Goal: Find specific page/section: Find specific page/section

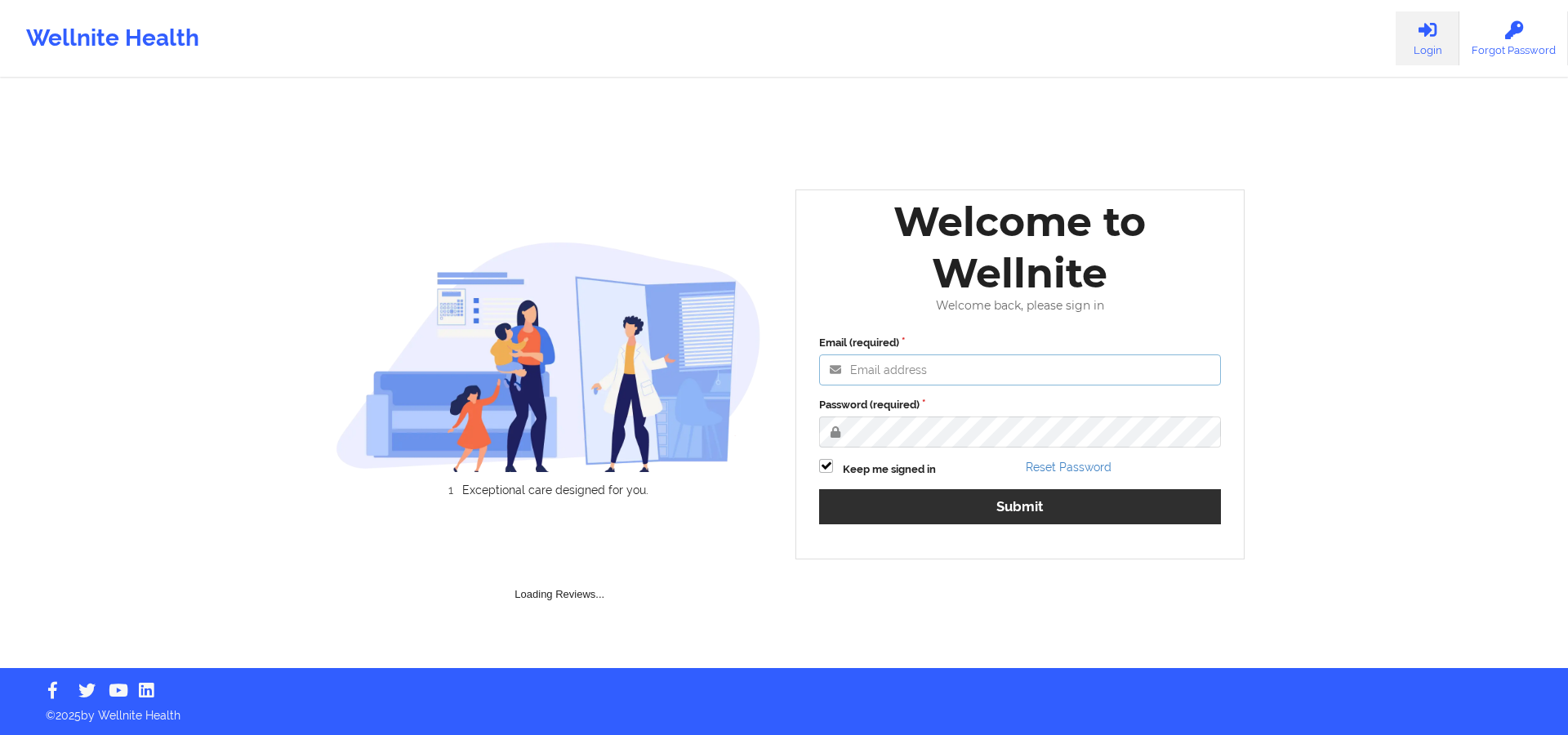
type input "[PERSON_NAME][EMAIL_ADDRESS][DOMAIN_NAME]"
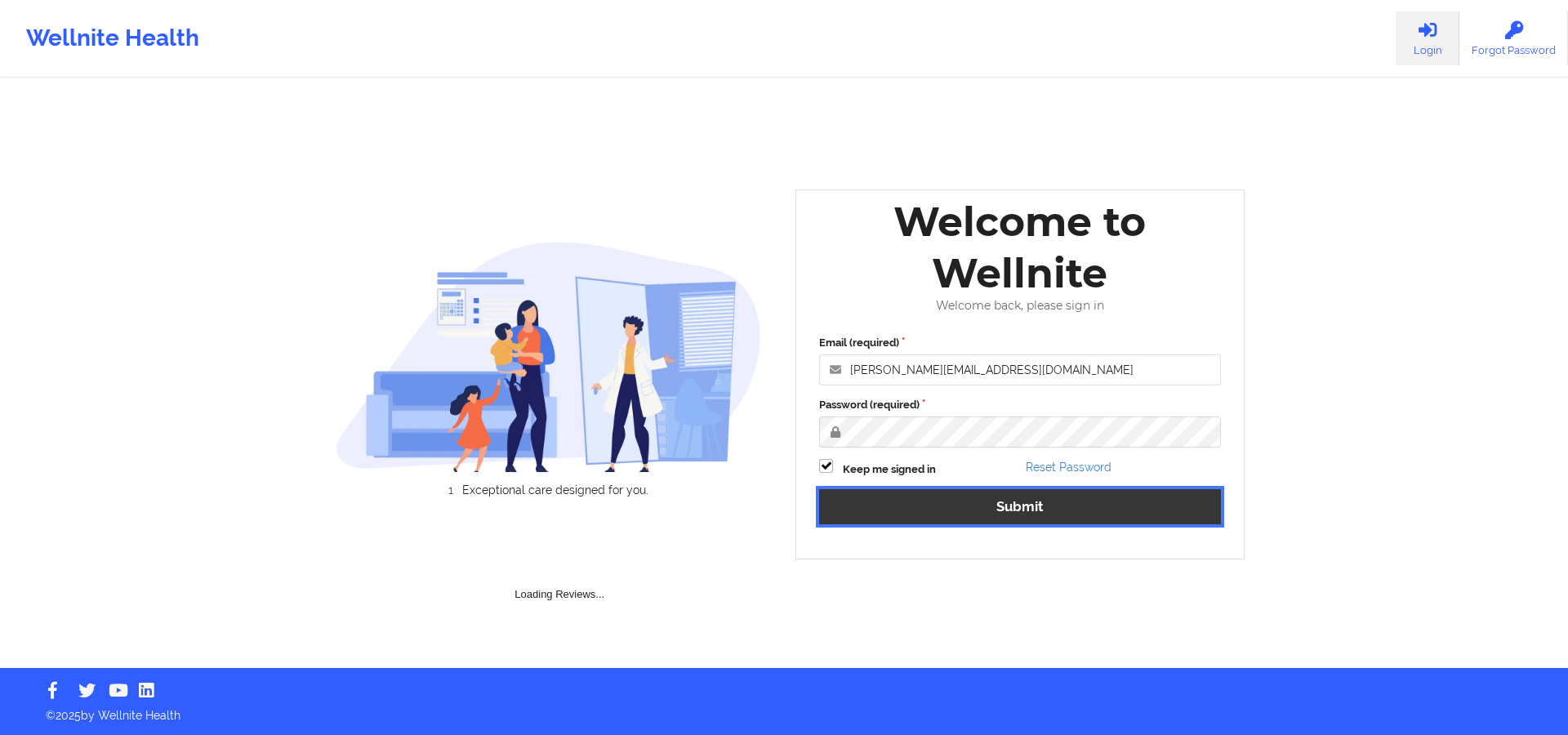
click at [1115, 491] on button "Submit" at bounding box center [1020, 506] width 402 height 35
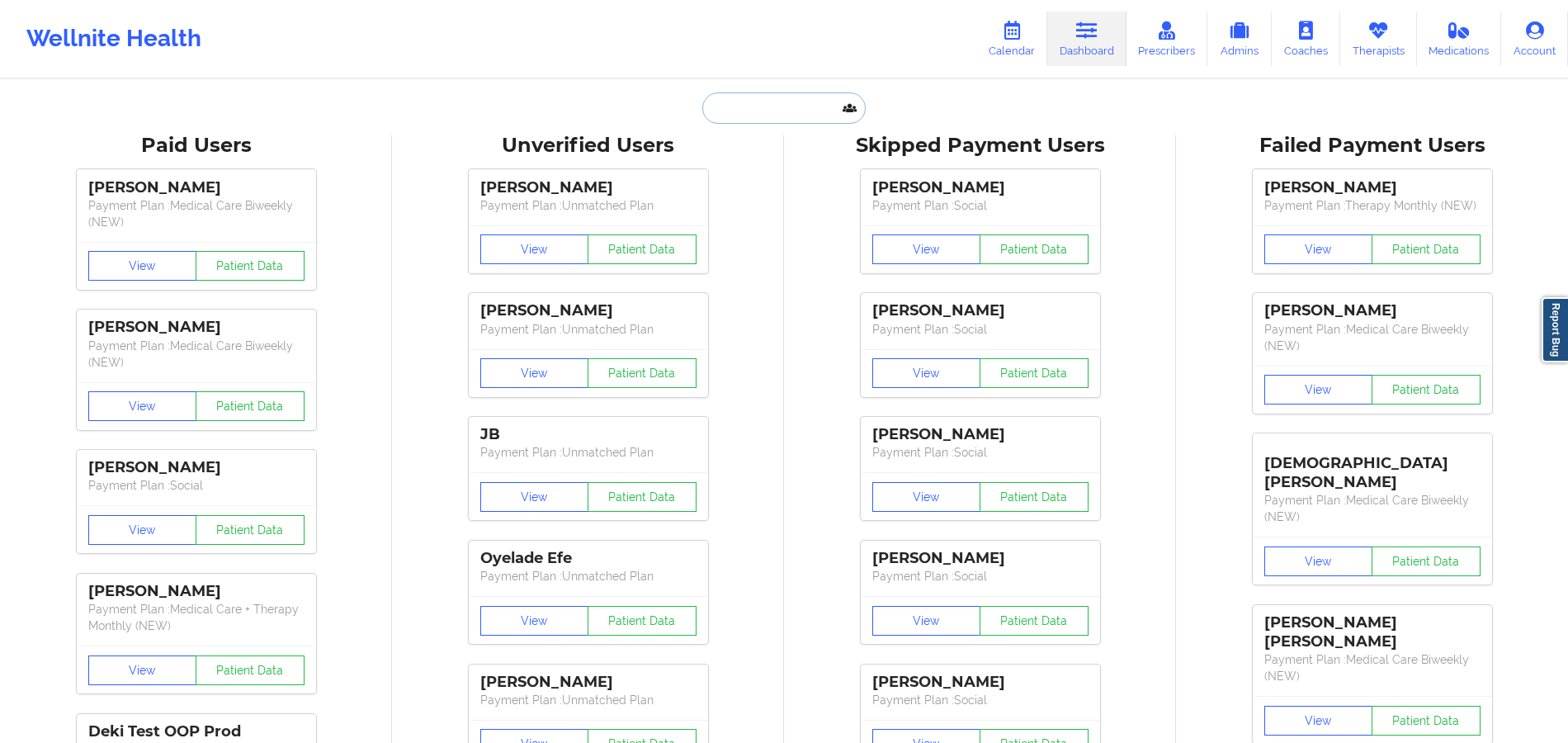
click at [784, 94] on input "text" at bounding box center [784, 108] width 164 height 31
paste input "[PERSON_NAME]"
type input "[PERSON_NAME]"
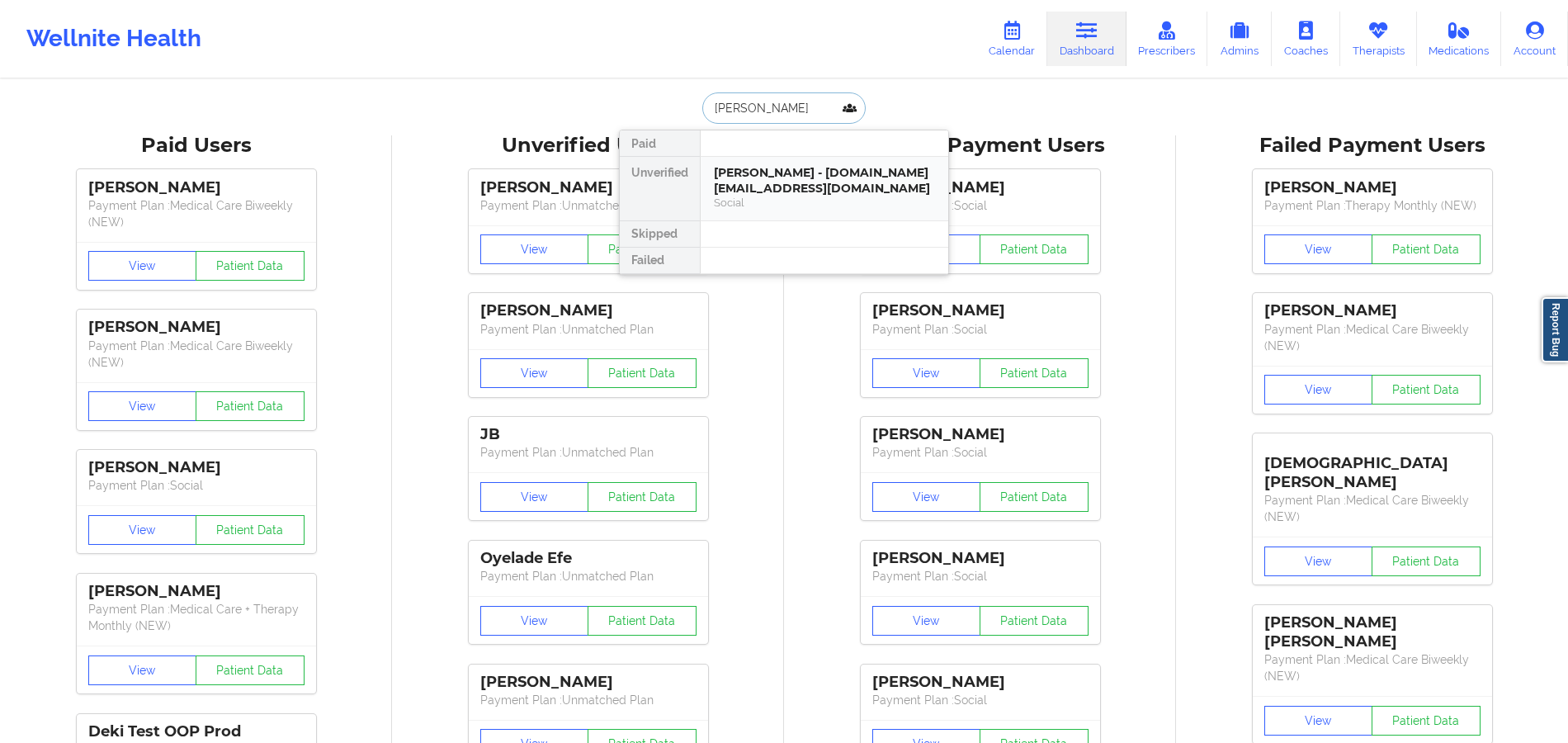
click at [778, 160] on div "[PERSON_NAME] - [DOMAIN_NAME][EMAIL_ADDRESS][DOMAIN_NAME] Social" at bounding box center [824, 188] width 248 height 63
